Goal: Task Accomplishment & Management: Manage account settings

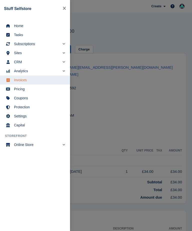
click at [33, 25] on span "Home" at bounding box center [38, 25] width 49 height 7
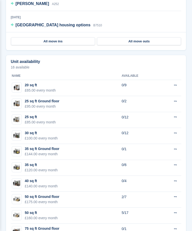
scroll to position [459, 0]
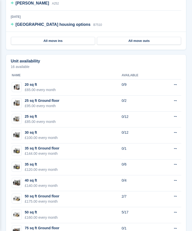
click at [35, 4] on span "[PERSON_NAME]" at bounding box center [33, 3] width 34 height 4
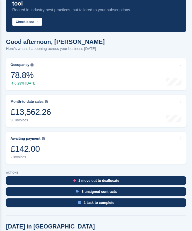
scroll to position [0, 0]
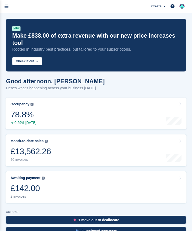
click at [7, 8] on icon "menu" at bounding box center [7, 6] width 4 height 5
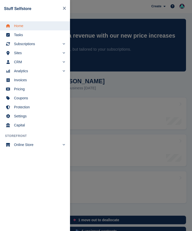
click at [26, 52] on span "Sites" at bounding box center [37, 52] width 46 height 7
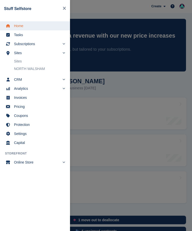
click at [43, 69] on link "NORTH WALSHAM" at bounding box center [39, 68] width 51 height 7
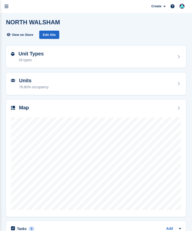
click at [53, 53] on div "Unit Types 18 types" at bounding box center [96, 57] width 170 height 12
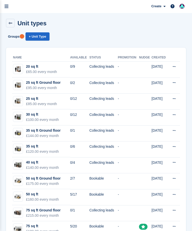
click at [67, 82] on td "25 sq ft Ground floor £95.00 every month" at bounding box center [41, 85] width 58 height 16
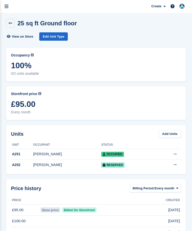
click at [59, 34] on link "Edit Unit Type" at bounding box center [53, 36] width 29 height 8
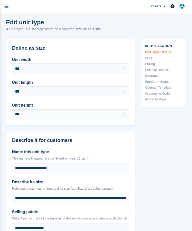
click at [170, 81] on link "Storefront Status" at bounding box center [163, 81] width 37 height 5
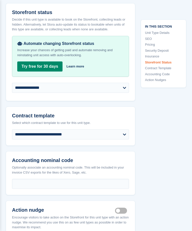
click at [123, 93] on select "**********" at bounding box center [70, 88] width 117 height 10
select select "********"
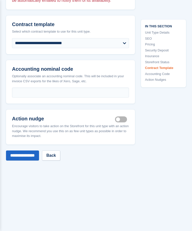
scroll to position [950, 0]
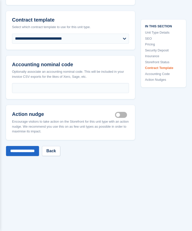
click at [33, 156] on input "**********" at bounding box center [22, 151] width 33 height 10
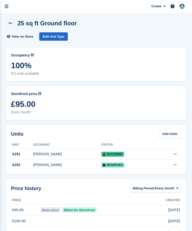
click at [2, 6] on link "menu" at bounding box center [6, 6] width 13 height 13
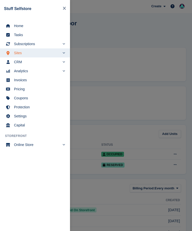
click at [33, 45] on span "Subscriptions" at bounding box center [37, 43] width 46 height 7
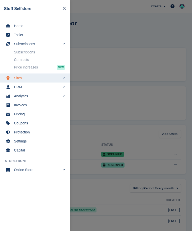
click at [37, 51] on link "Subscriptions" at bounding box center [39, 52] width 51 height 7
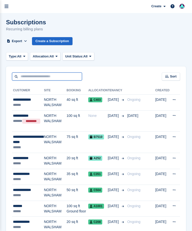
click at [25, 75] on input "text" at bounding box center [47, 76] width 70 height 8
type input "*****"
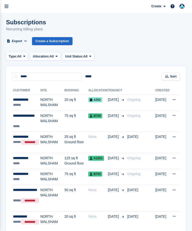
click at [7, 7] on icon "menu" at bounding box center [7, 6] width 4 height 5
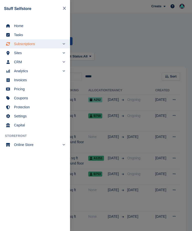
click at [32, 26] on span "Home" at bounding box center [38, 25] width 49 height 7
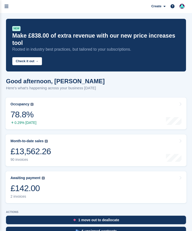
click at [8, 5] on icon "menu" at bounding box center [7, 6] width 4 height 5
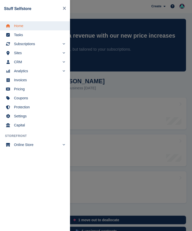
click at [38, 44] on span "Subscriptions" at bounding box center [37, 43] width 46 height 7
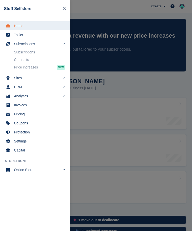
click at [36, 51] on link "Subscriptions" at bounding box center [39, 52] width 51 height 7
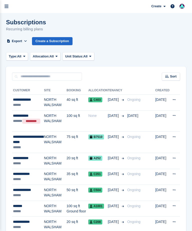
click at [9, 4] on link "menu" at bounding box center [6, 6] width 13 height 13
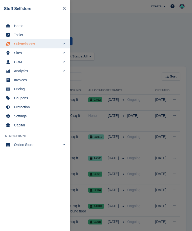
click at [46, 24] on span "Home" at bounding box center [38, 25] width 49 height 7
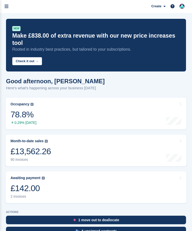
click at [8, 7] on icon "menu" at bounding box center [7, 6] width 4 height 5
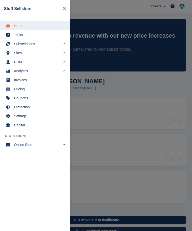
click at [37, 46] on span "Subscriptions" at bounding box center [37, 43] width 46 height 7
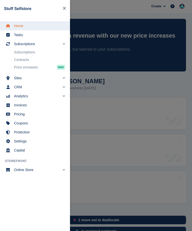
click at [39, 51] on link "Subscriptions" at bounding box center [39, 52] width 51 height 7
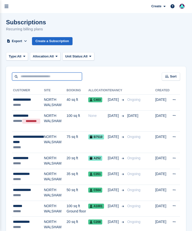
click at [25, 75] on input "text" at bounding box center [47, 76] width 70 height 8
type input "**********"
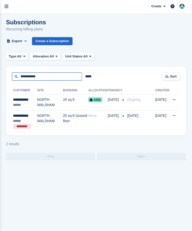
click at [22, 75] on input "**********" at bounding box center [47, 76] width 70 height 8
click at [51, 75] on input "**********" at bounding box center [47, 76] width 70 height 8
type input "******"
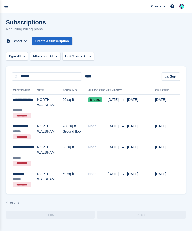
click at [176, 99] on button at bounding box center [174, 100] width 9 height 8
click at [159, 53] on div "Type: All All Upcoming Previous Active Ending Allocation: All All Allocated Una…" at bounding box center [96, 56] width 180 height 8
click at [96, 100] on span "C202" at bounding box center [95, 99] width 14 height 5
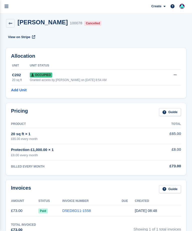
click at [175, 73] on icon at bounding box center [175, 74] width 3 height 3
click at [153, 102] on p "Deallocate" at bounding box center [156, 102] width 44 height 7
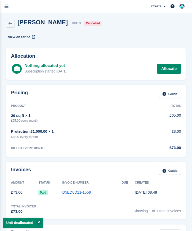
click at [7, 8] on icon "menu" at bounding box center [7, 6] width 4 height 5
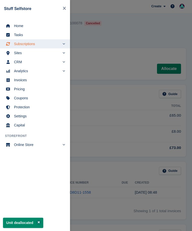
click at [37, 25] on span "Home" at bounding box center [38, 25] width 49 height 7
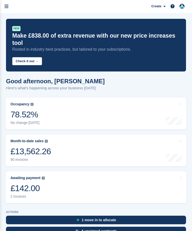
click at [7, 7] on icon "menu" at bounding box center [7, 6] width 4 height 5
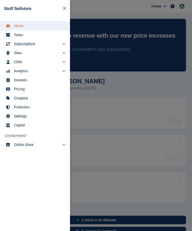
click at [38, 28] on span "Home" at bounding box center [38, 25] width 49 height 7
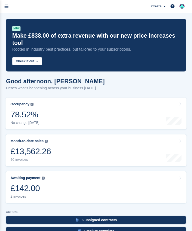
click at [36, 185] on div "£142.00" at bounding box center [28, 188] width 34 height 10
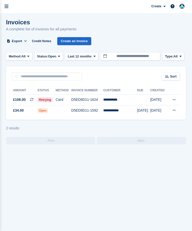
click at [45, 108] on span "Open" at bounding box center [43, 110] width 11 height 5
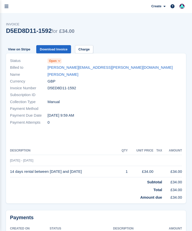
click at [57, 59] on span "Open" at bounding box center [55, 60] width 14 height 5
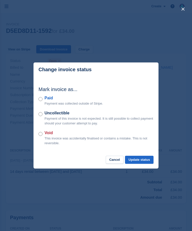
click at [116, 158] on button "Cancel" at bounding box center [115, 160] width 18 height 8
